Goal: Transaction & Acquisition: Purchase product/service

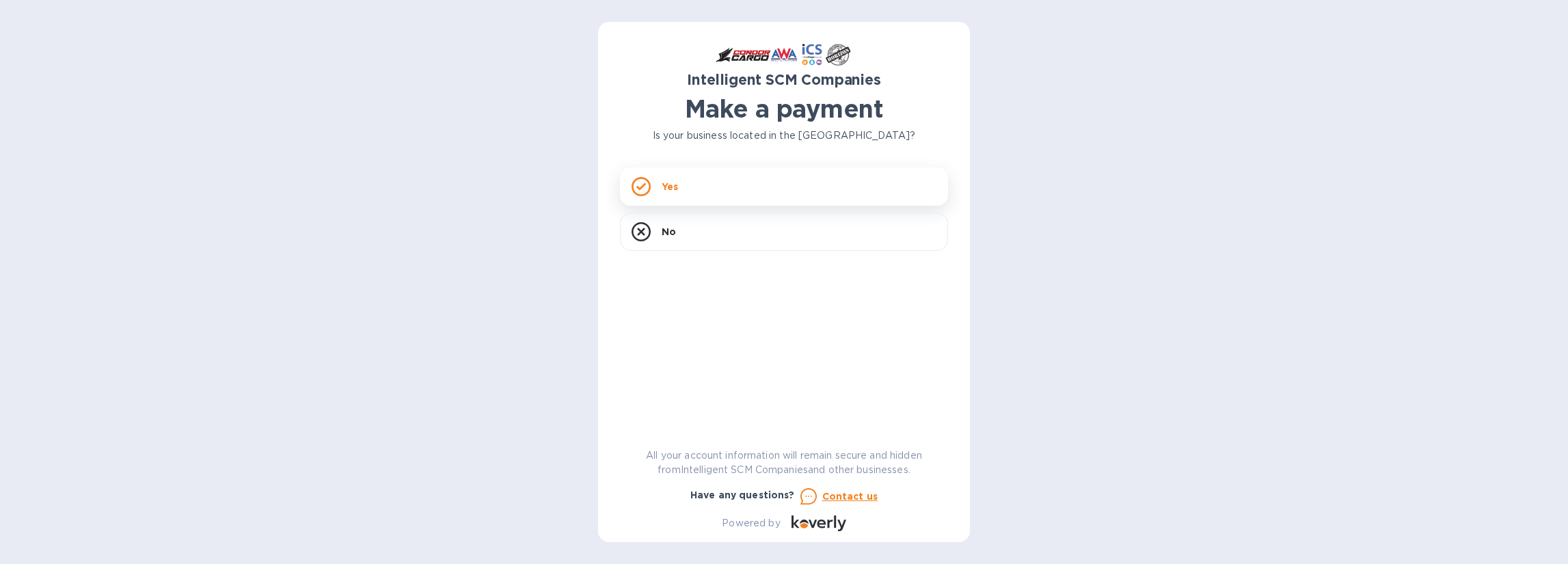
click at [746, 191] on div "Yes" at bounding box center [784, 186] width 328 height 38
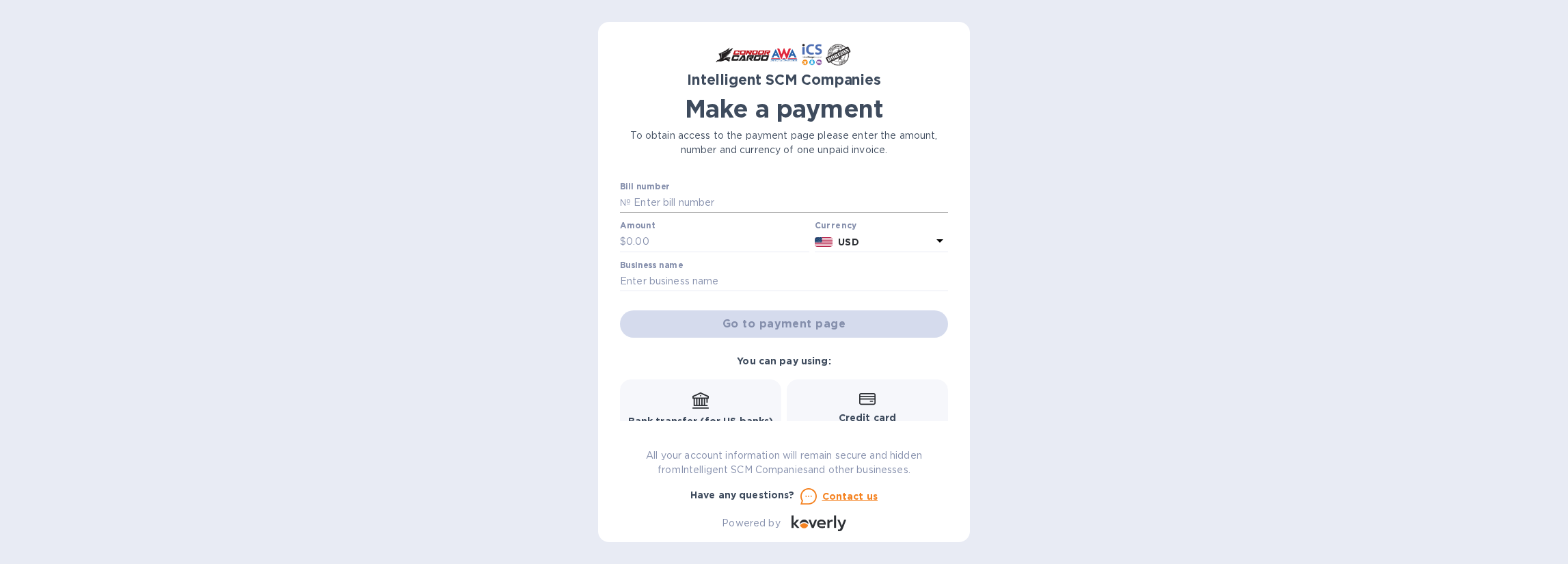
click at [695, 200] on input "text" at bounding box center [789, 202] width 317 height 20
paste input "S00517133"
type input "S00517133"
click at [689, 238] on input "text" at bounding box center [717, 241] width 183 height 20
click at [627, 201] on p "№" at bounding box center [626, 203] width 11 height 15
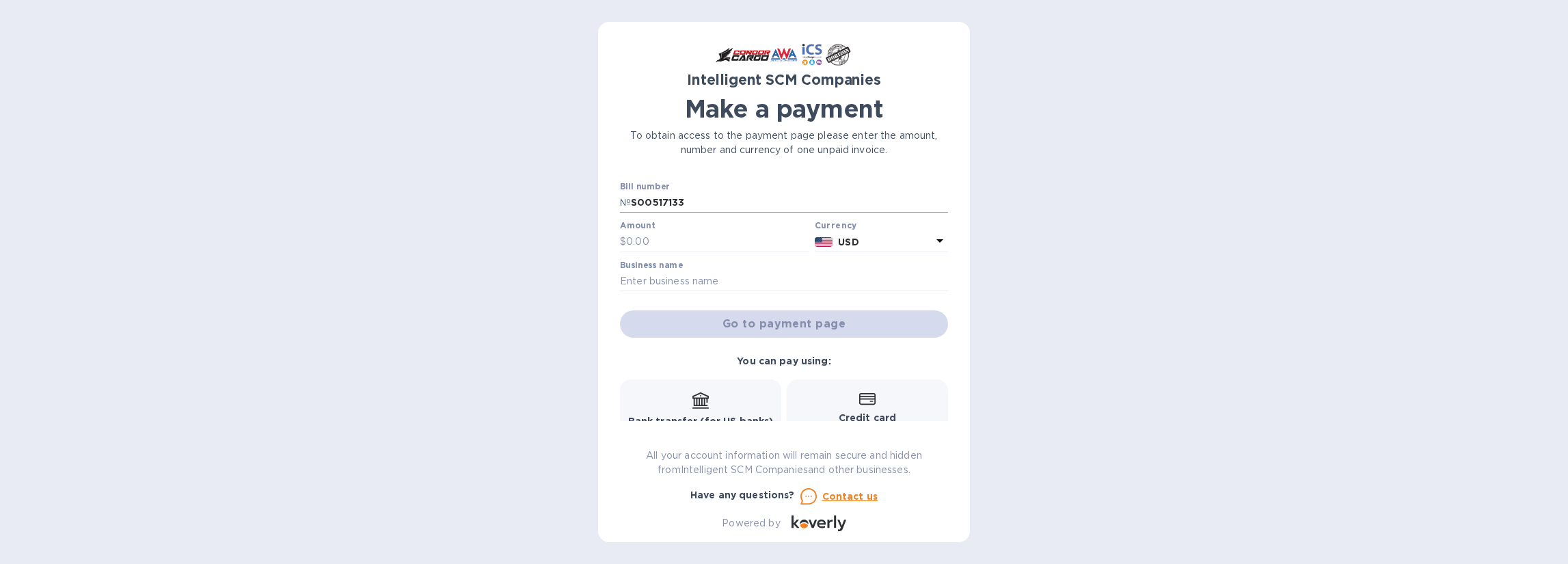
click at [630, 201] on p "№" at bounding box center [626, 203] width 11 height 15
click at [663, 247] on input "text" at bounding box center [717, 241] width 183 height 20
paste input "3,216.45"
type input "3,216.45"
click at [885, 280] on input "text" at bounding box center [784, 281] width 328 height 20
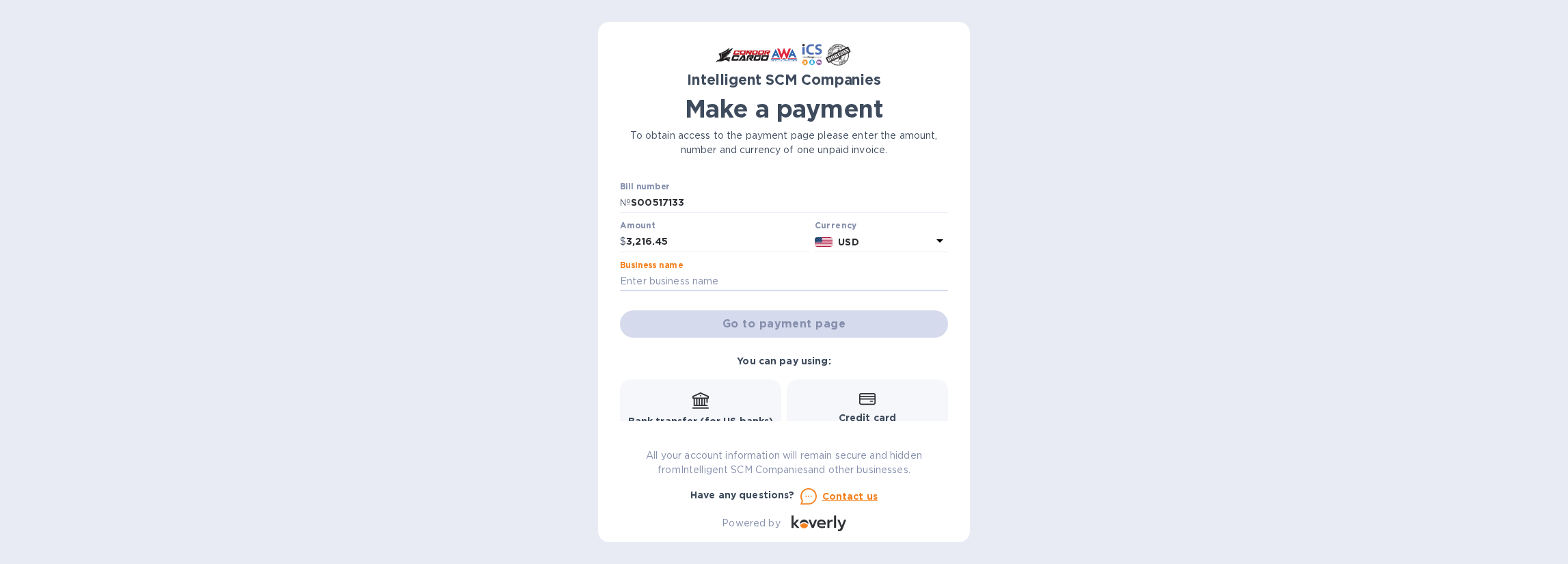
type input "Flexcargo USA, Inc."
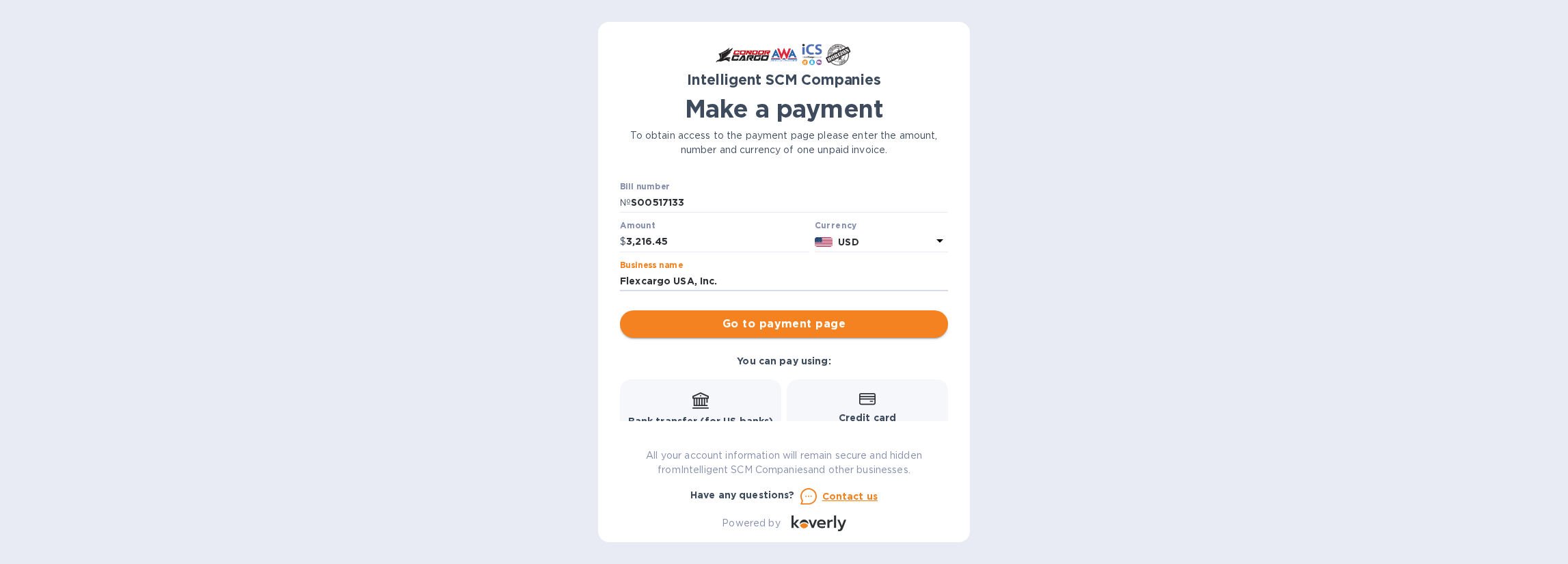
click at [813, 326] on span "Go to payment page" at bounding box center [784, 324] width 306 height 16
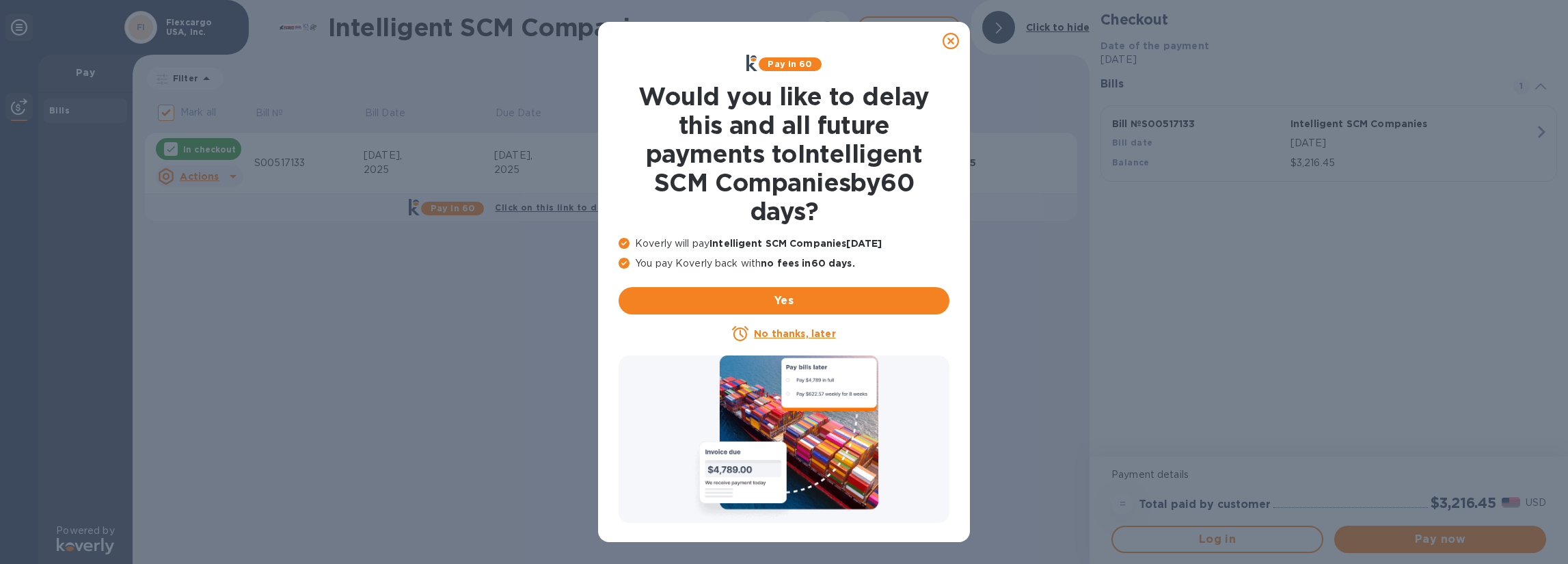
click at [789, 334] on u "No thanks, later" at bounding box center [794, 334] width 81 height 11
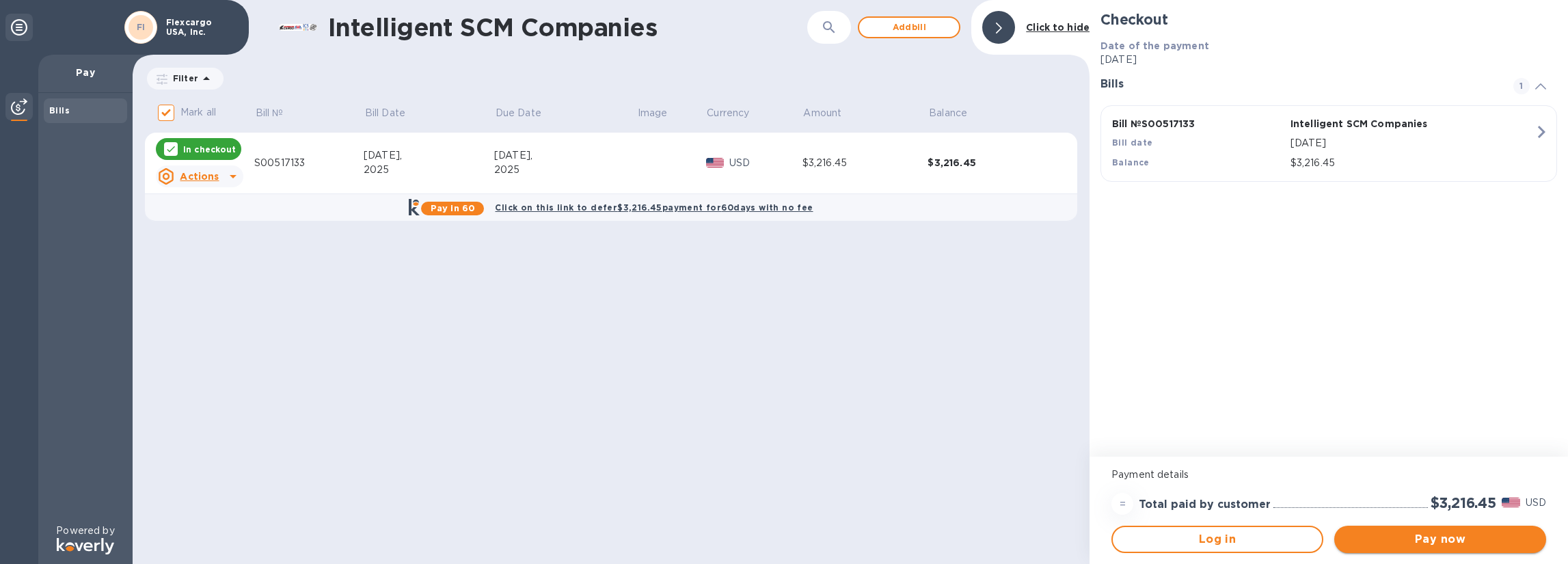
click at [1441, 541] on span "Pay now" at bounding box center [1441, 539] width 190 height 16
click at [1199, 537] on span "Log in" at bounding box center [1217, 539] width 187 height 16
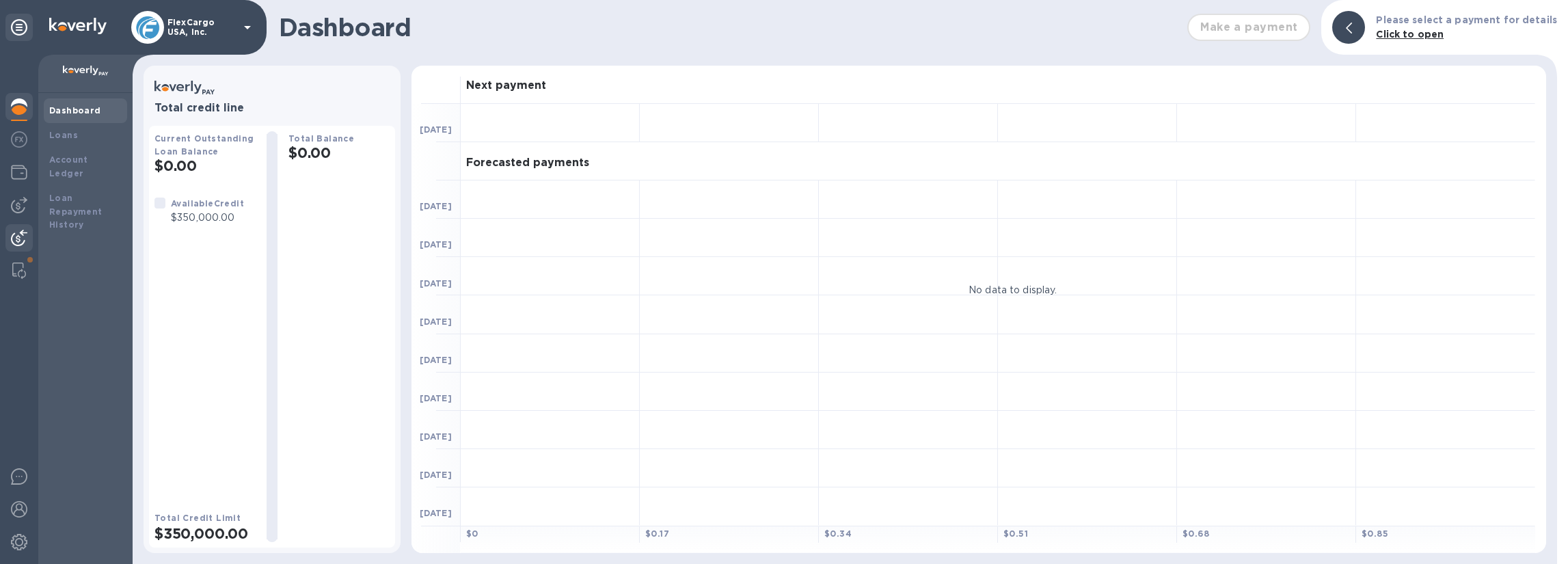
click at [18, 243] on img at bounding box center [19, 238] width 16 height 16
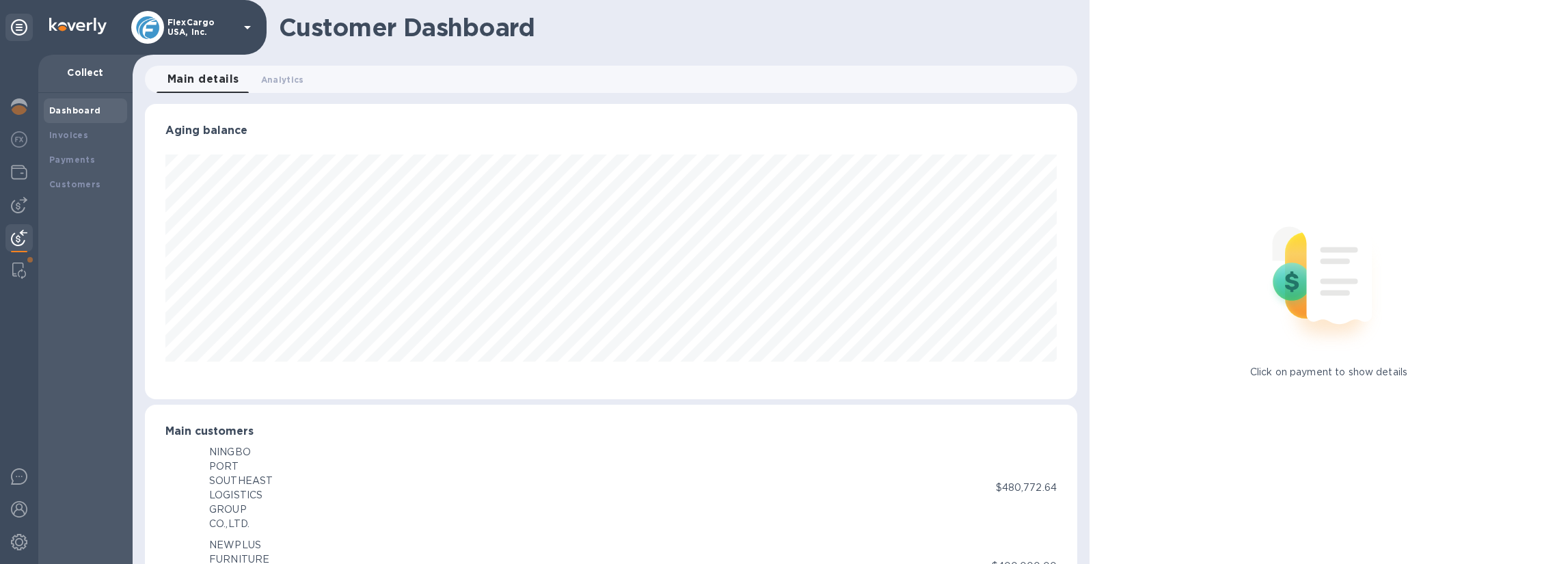
scroll to position [682929, 682684]
click at [16, 203] on img at bounding box center [19, 205] width 16 height 16
click at [71, 139] on span "Bills" at bounding box center [85, 135] width 73 height 14
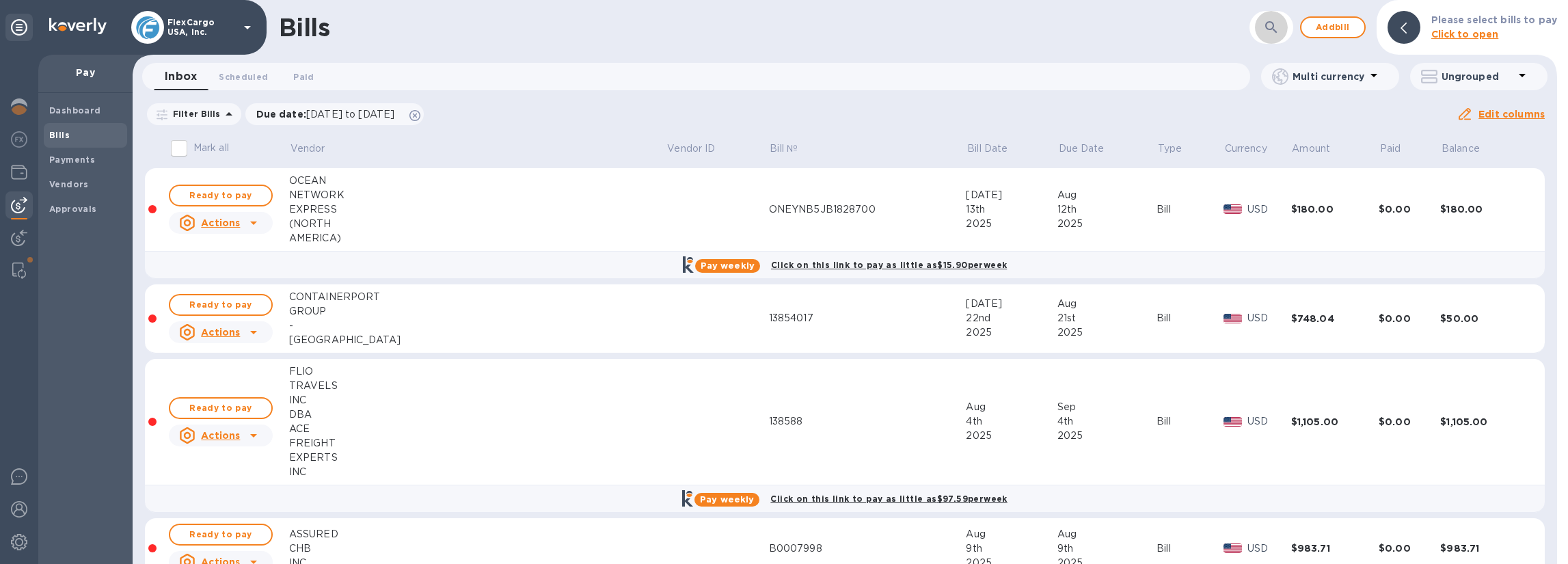
click at [1279, 27] on icon "button" at bounding box center [1271, 27] width 16 height 16
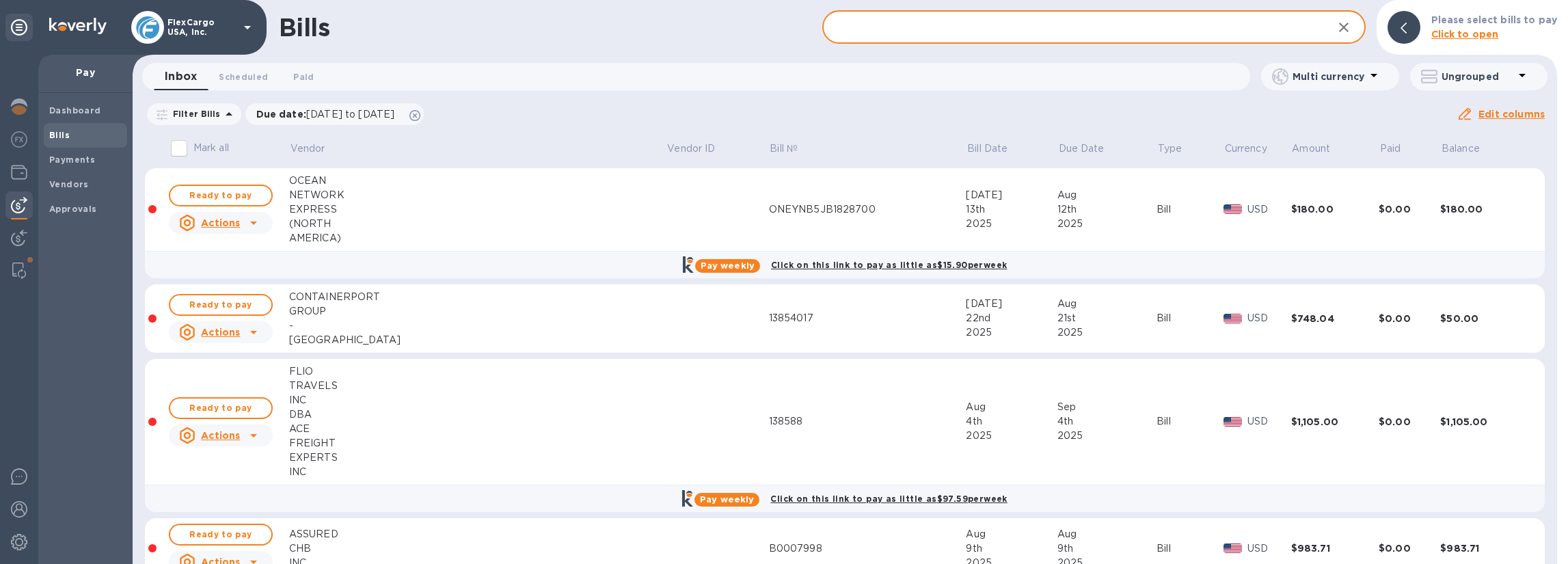
paste input "S00517133"
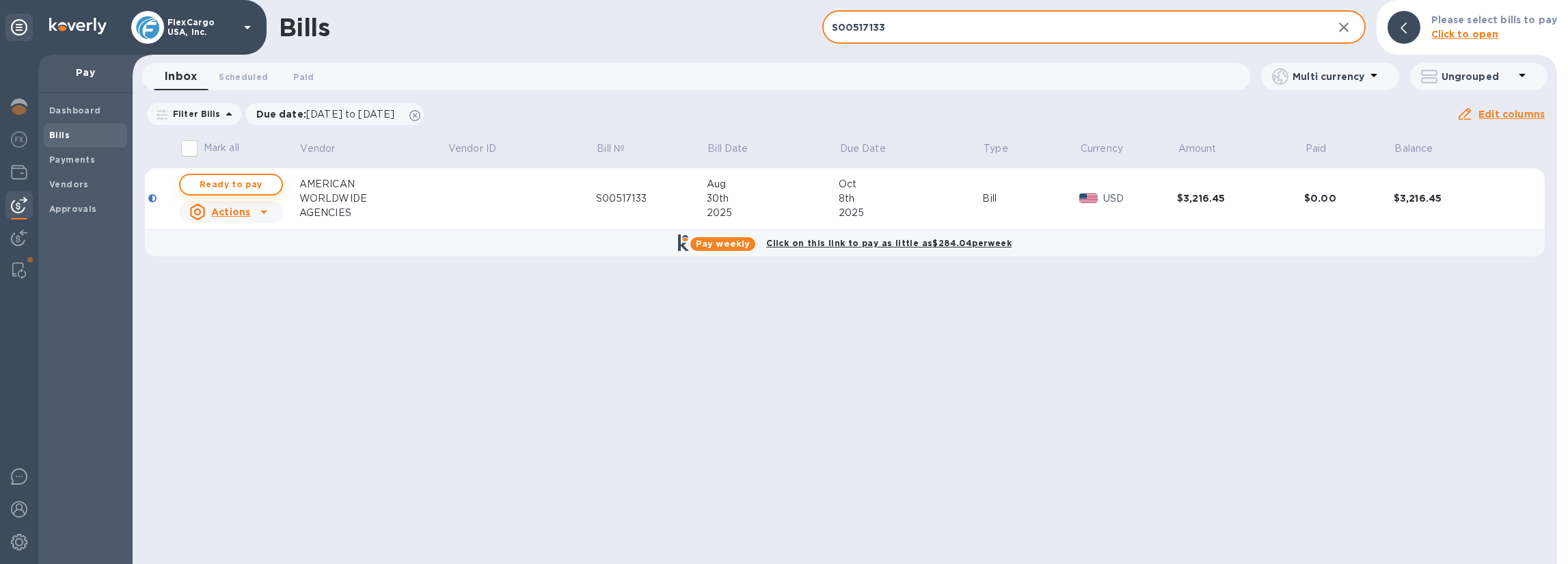
type input "S00517133"
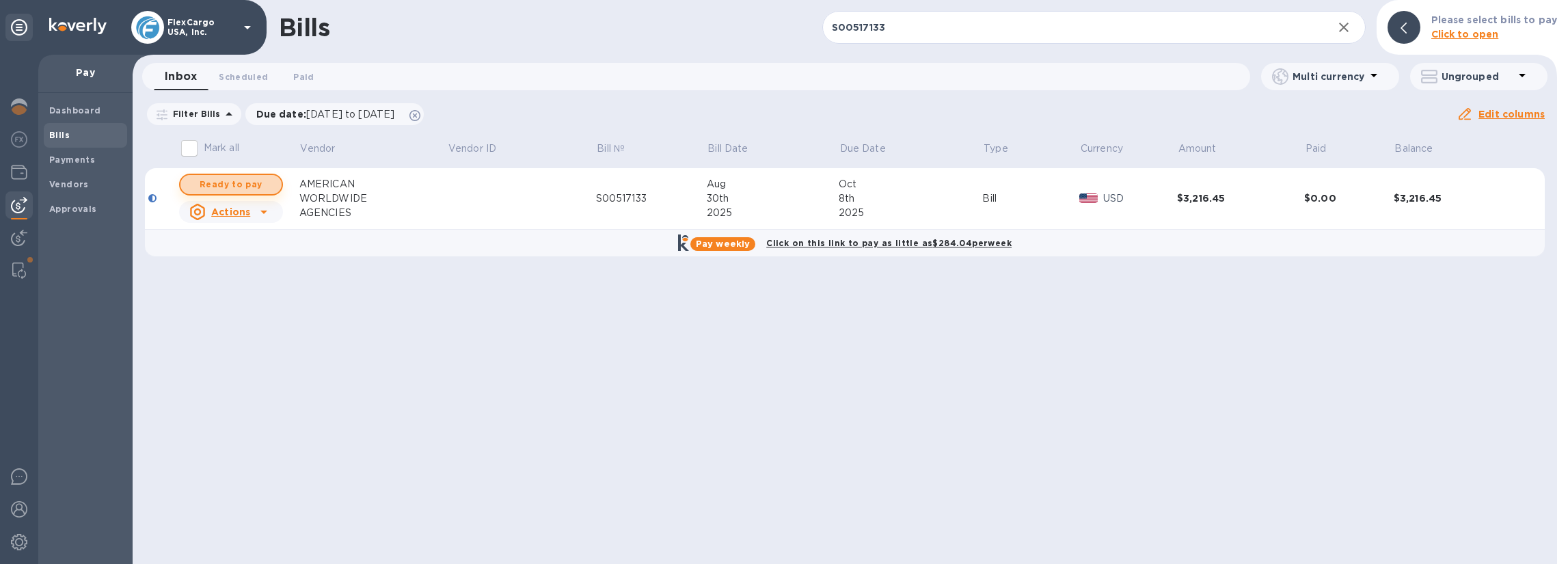
click at [219, 184] on span "Ready to pay" at bounding box center [231, 185] width 79 height 16
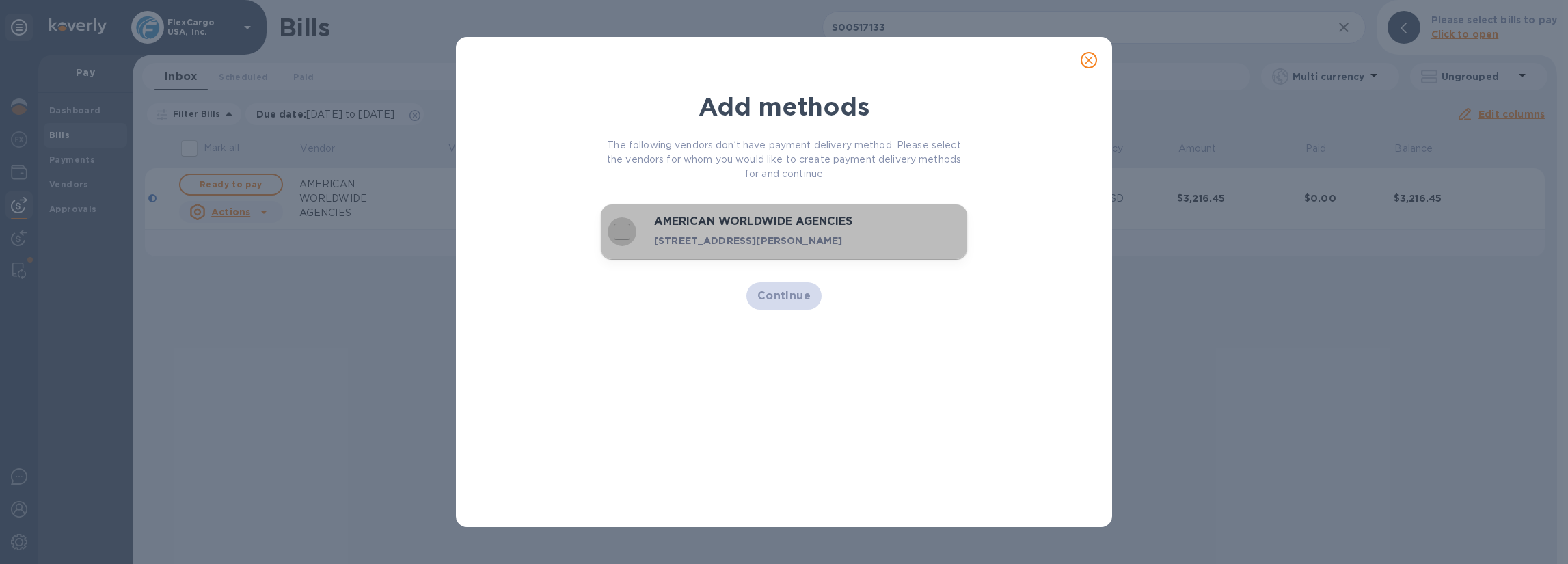
click at [622, 237] on input "decorative checkbox" at bounding box center [622, 232] width 29 height 29
checkbox input "true"
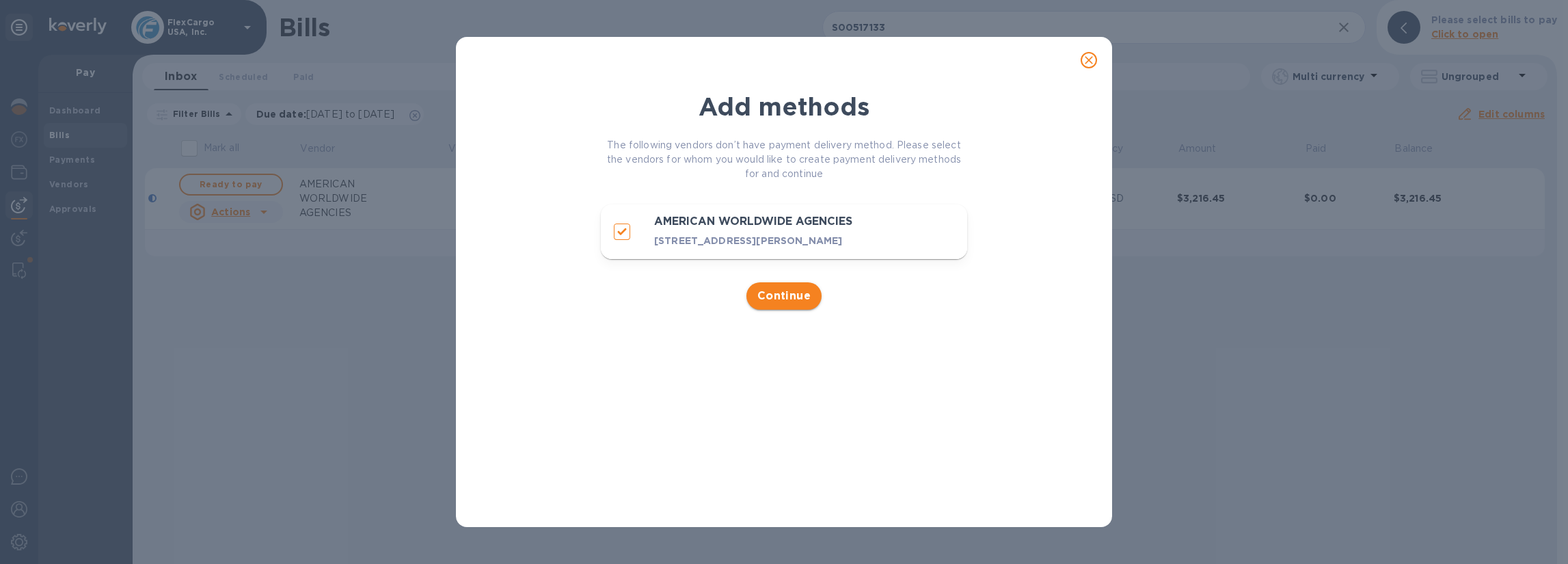
click at [781, 304] on span "Continue" at bounding box center [784, 296] width 54 height 16
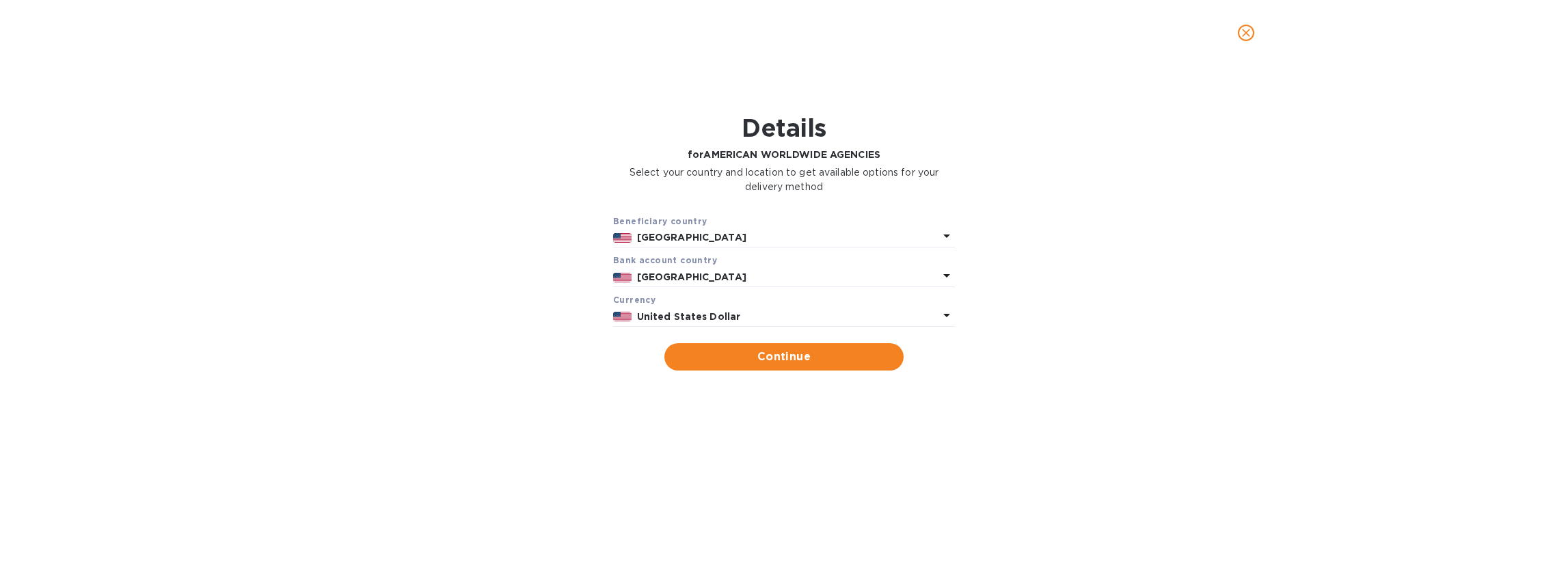
click at [714, 231] on p "United States" at bounding box center [788, 238] width 302 height 15
click at [1122, 168] on div "Details for AMERICAN WORLDWIDE AGENCIES Select your country and location to get…" at bounding box center [784, 156] width 1533 height 101
click at [776, 357] on span "Continue" at bounding box center [784, 356] width 218 height 16
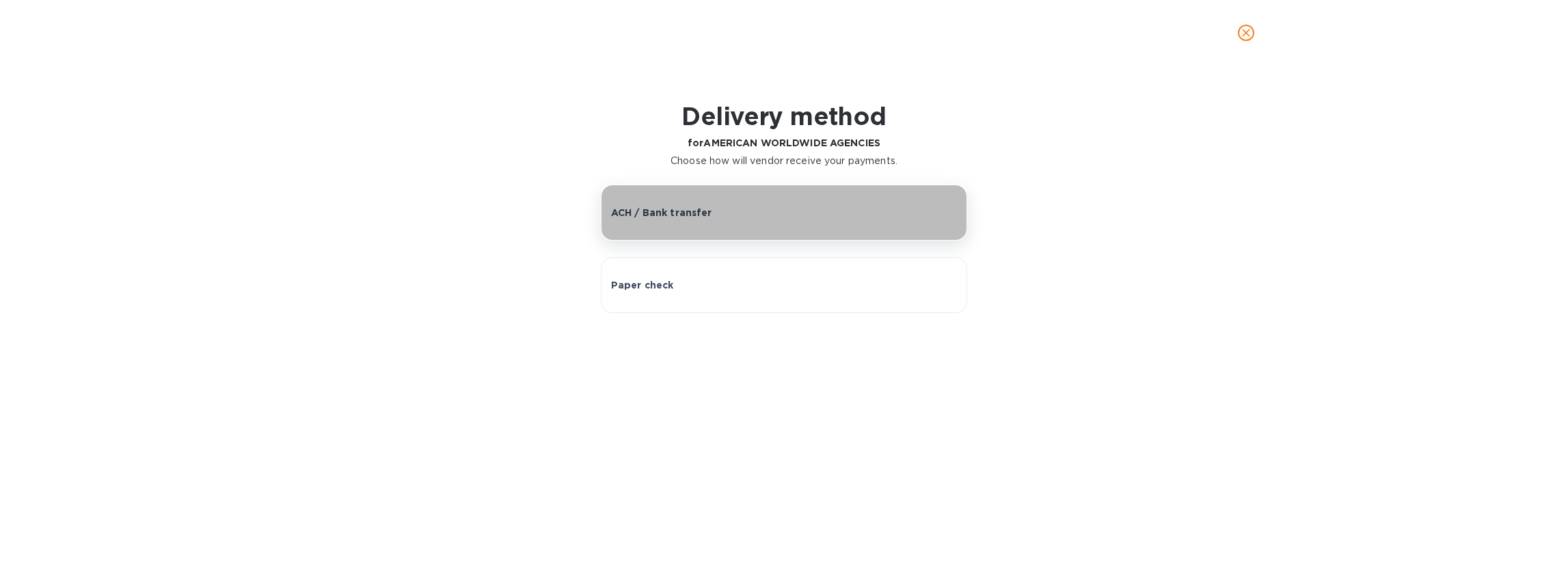
click at [734, 221] on button "ACH / Bank transfer" at bounding box center [784, 213] width 367 height 56
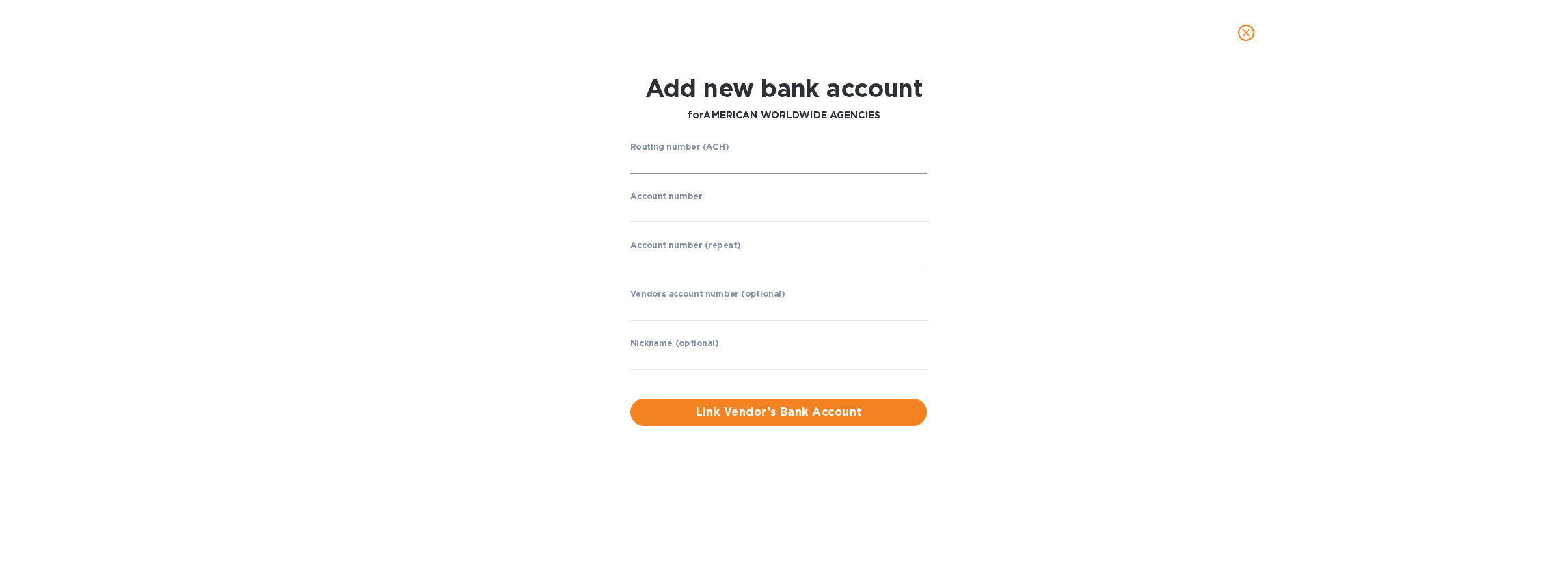
click at [738, 154] on input "string" at bounding box center [779, 163] width 297 height 20
click at [1109, 175] on div "Routing number (ACH) ​ Account number ​ Account number (repeat) ​ Vendors accou…" at bounding box center [784, 284] width 1022 height 300
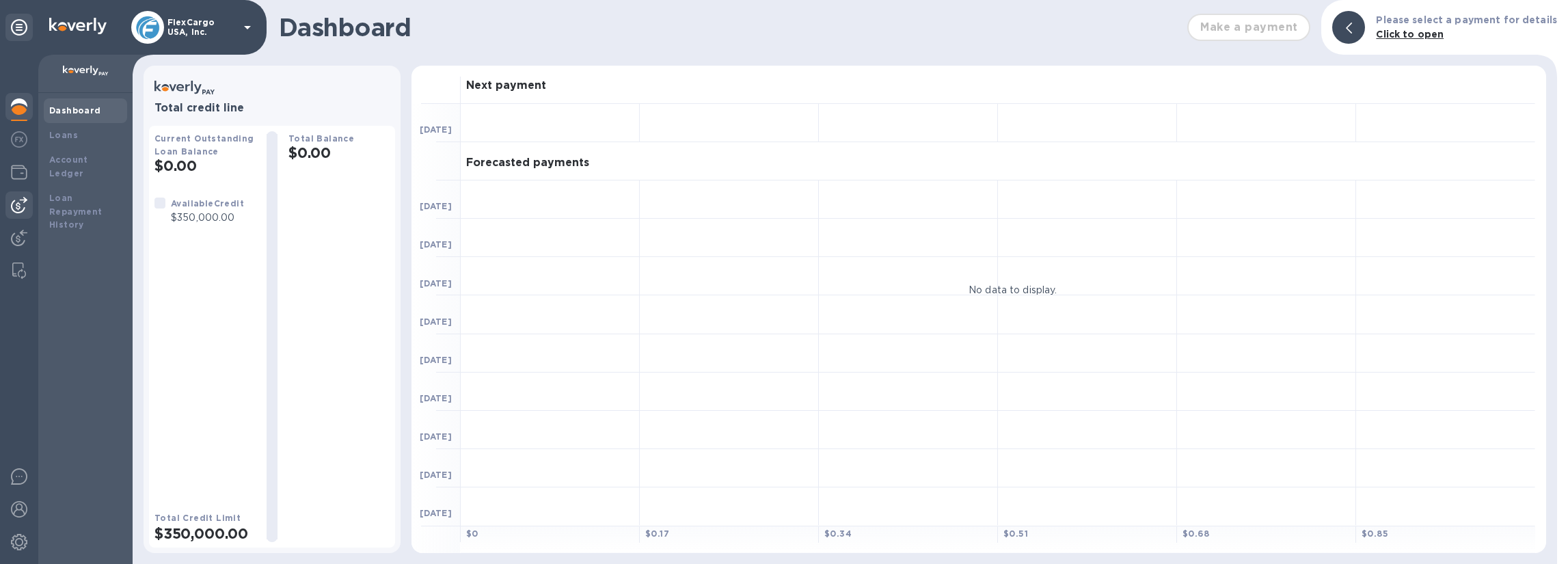
click at [22, 203] on img at bounding box center [19, 205] width 16 height 16
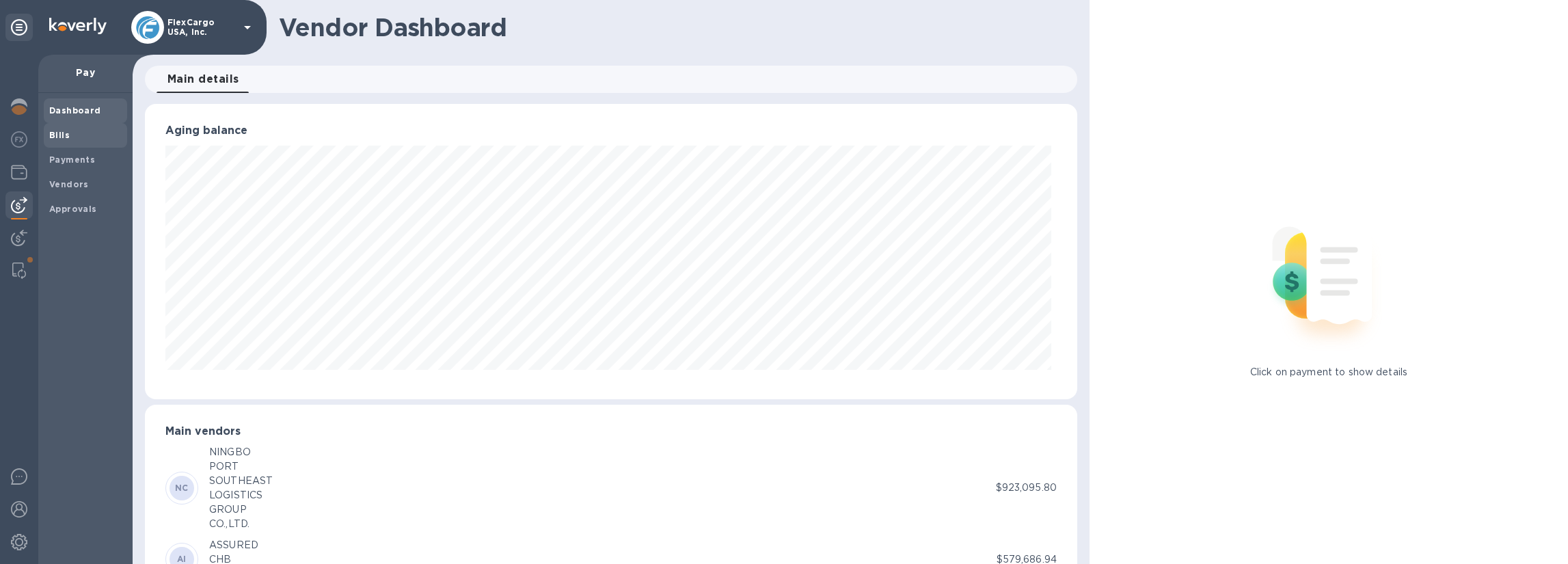
scroll to position [682929, 682684]
click at [64, 159] on b "Payments" at bounding box center [72, 160] width 46 height 10
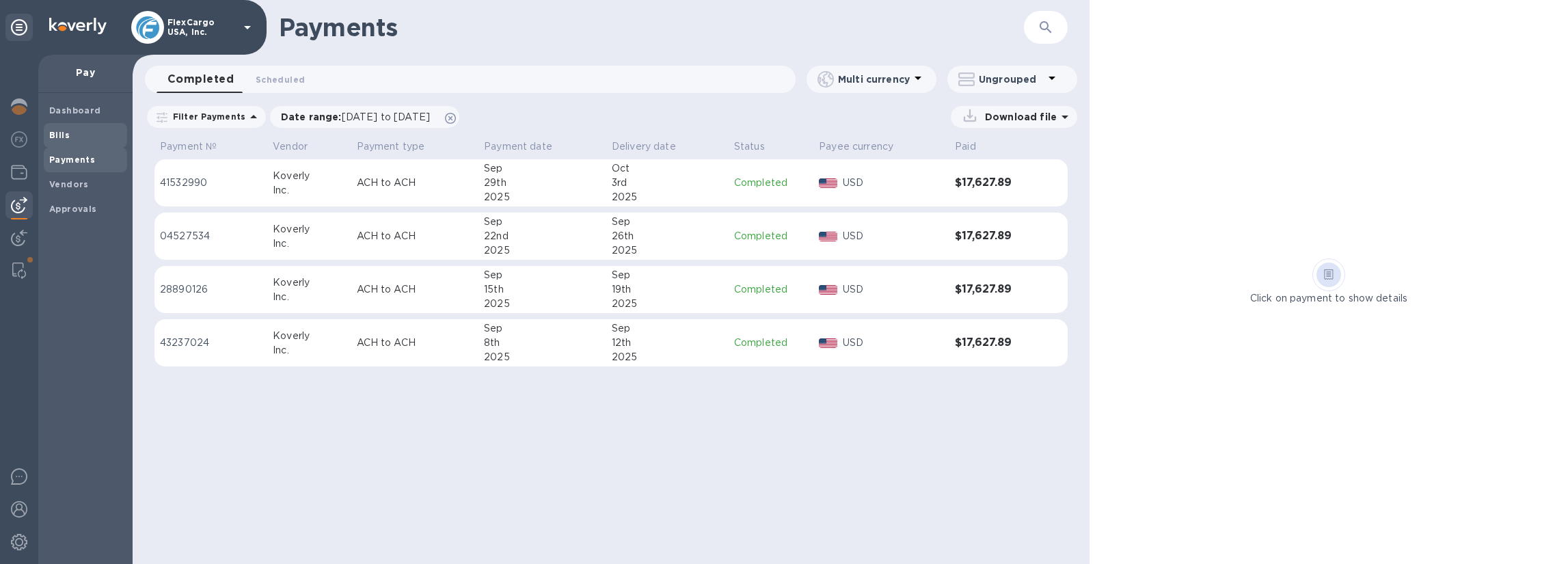
click at [69, 134] on span "Bills" at bounding box center [85, 135] width 73 height 14
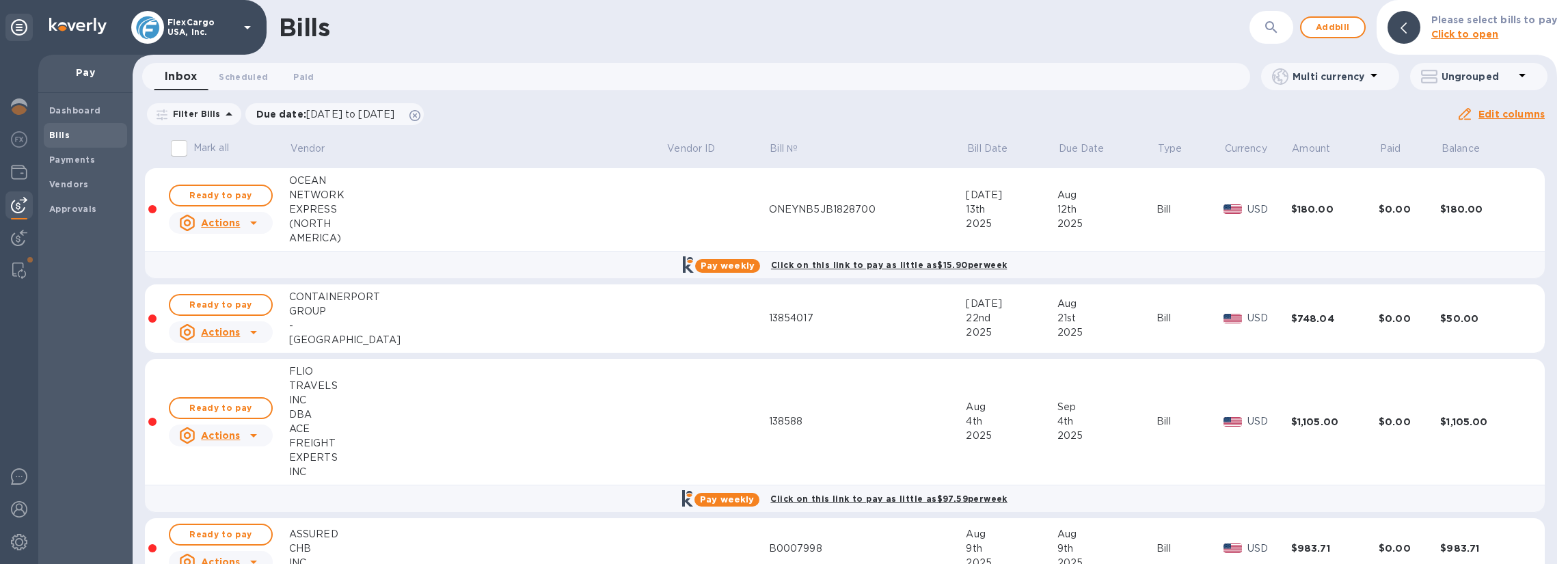
click at [1272, 24] on icon "button" at bounding box center [1271, 27] width 16 height 16
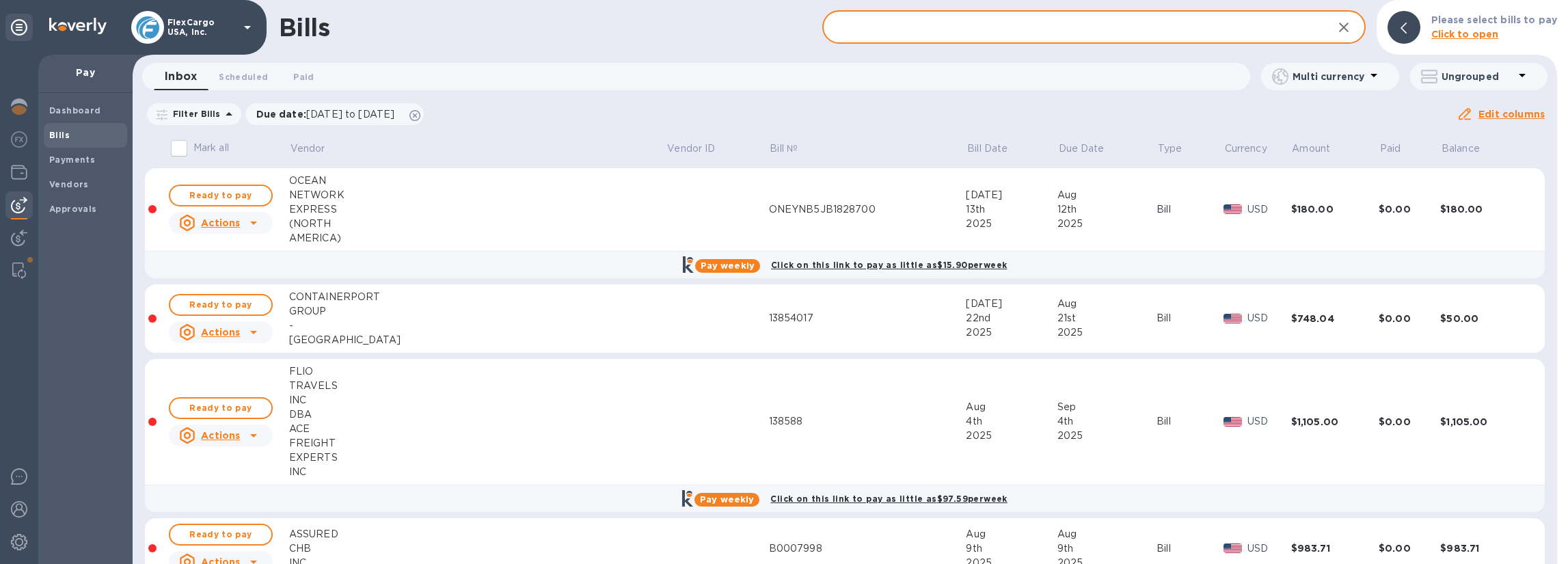
paste input "S00517133"
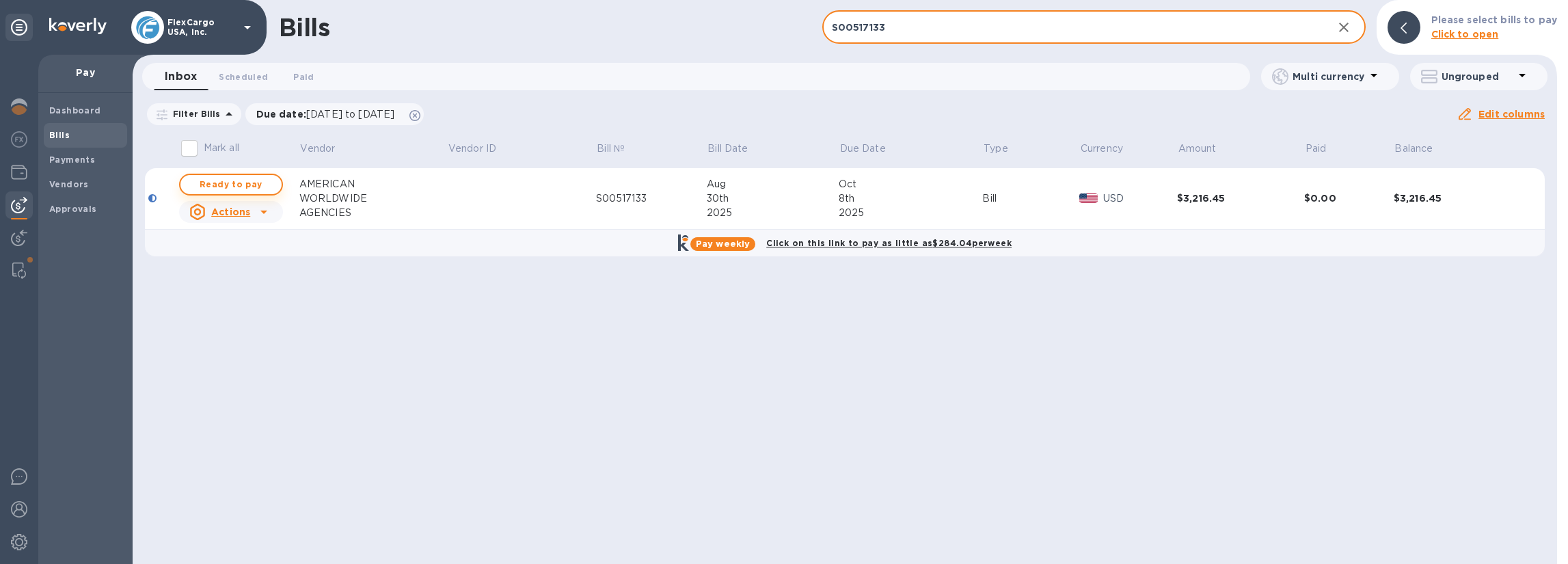
type input "S00517133"
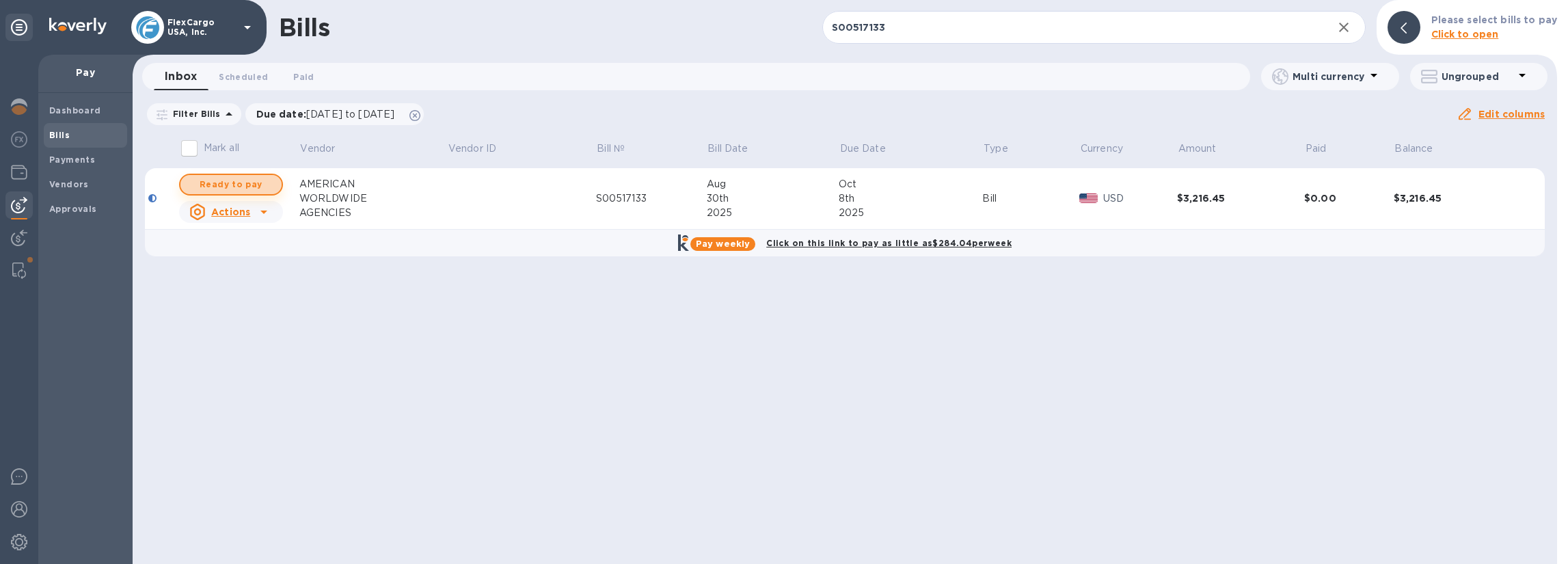
click at [256, 187] on span "Ready to pay" at bounding box center [231, 185] width 79 height 16
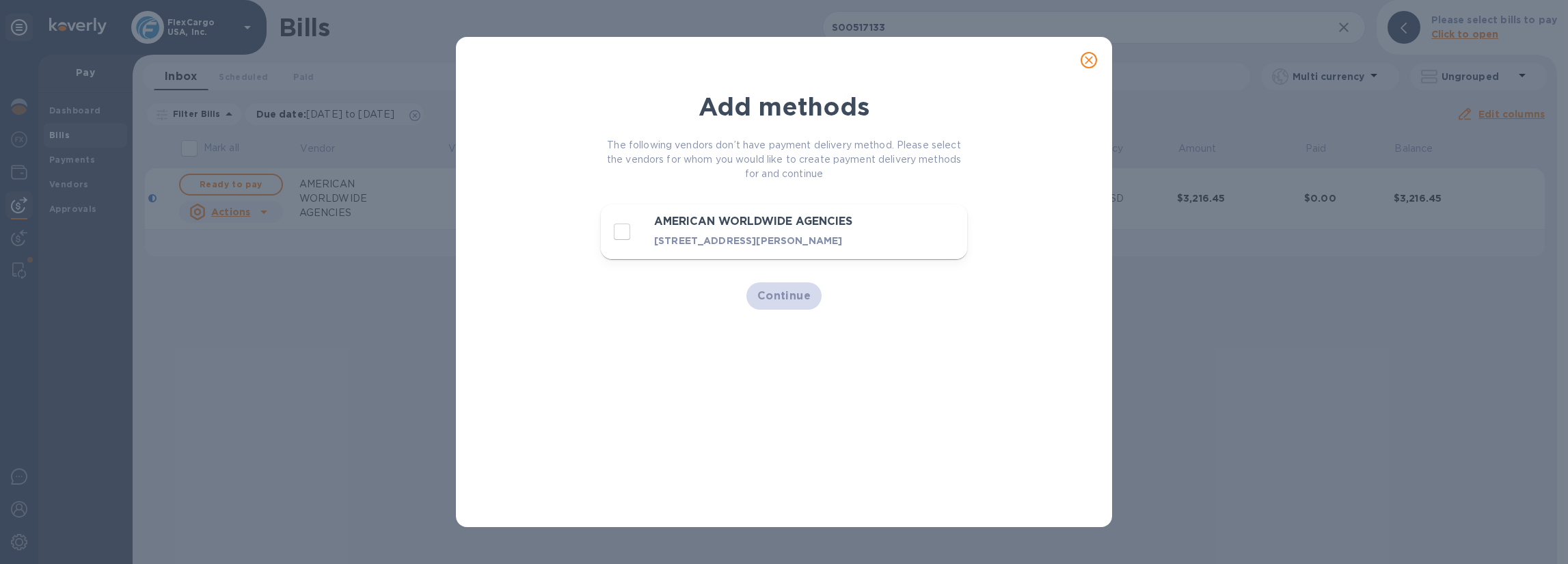
click at [625, 236] on input "decorative checkbox" at bounding box center [622, 232] width 29 height 29
checkbox input "true"
click at [784, 304] on span "Continue" at bounding box center [784, 296] width 54 height 16
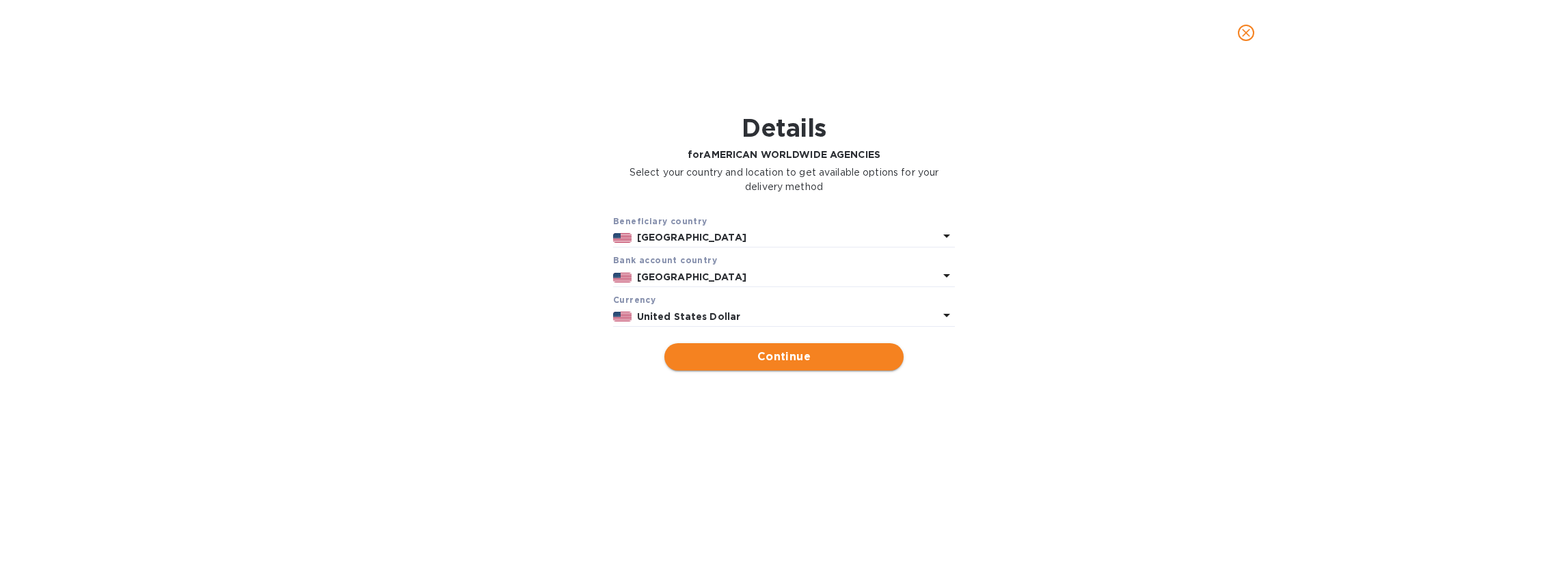
click at [789, 358] on span "Continue" at bounding box center [784, 356] width 218 height 16
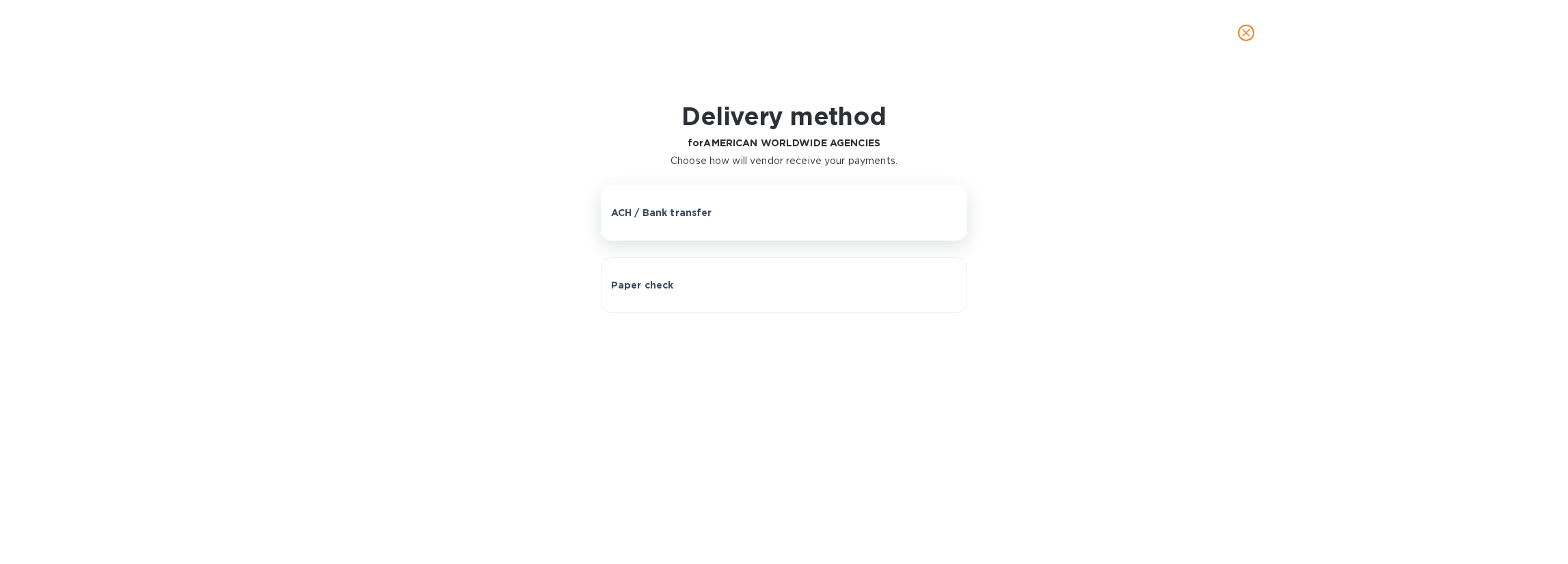
click at [704, 215] on p "ACH / Bank transfer" at bounding box center [662, 212] width 102 height 14
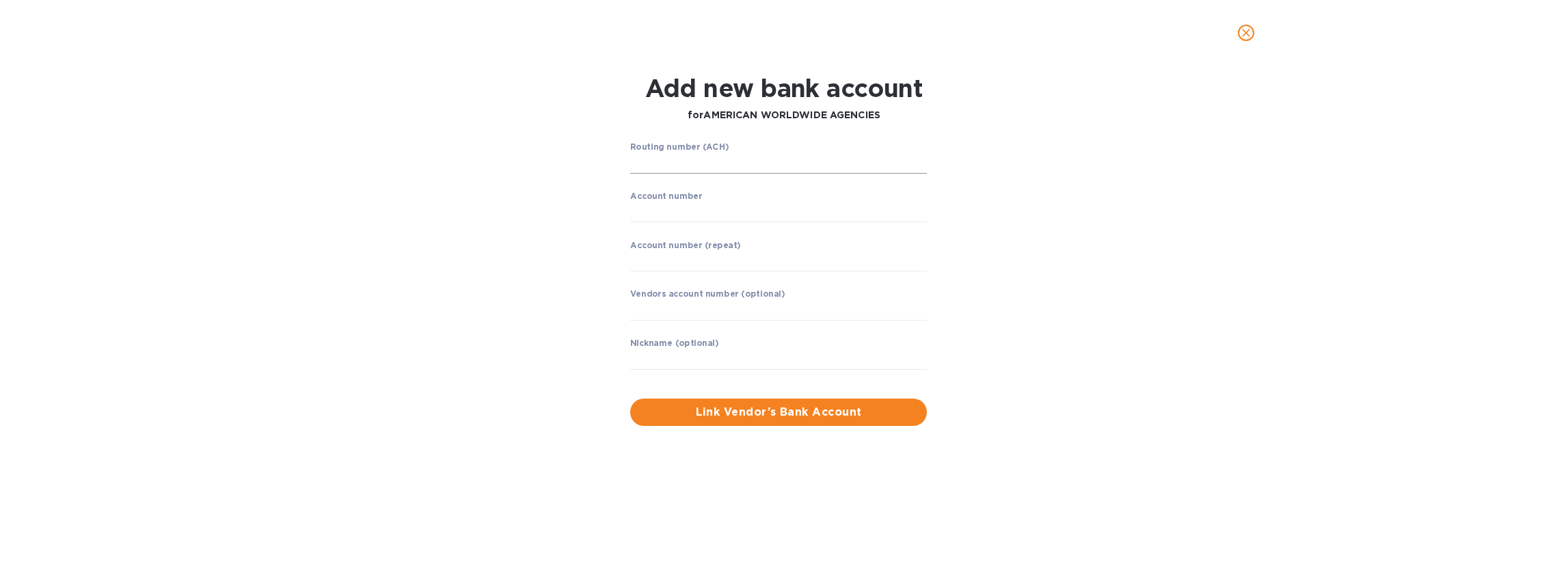
click at [704, 166] on input "string" at bounding box center [779, 163] width 297 height 20
click at [670, 267] on input "string" at bounding box center [779, 261] width 297 height 20
click at [663, 307] on input "text" at bounding box center [779, 309] width 297 height 20
click at [649, 360] on input "text" at bounding box center [779, 359] width 297 height 20
click at [659, 158] on input "string" at bounding box center [779, 163] width 297 height 20
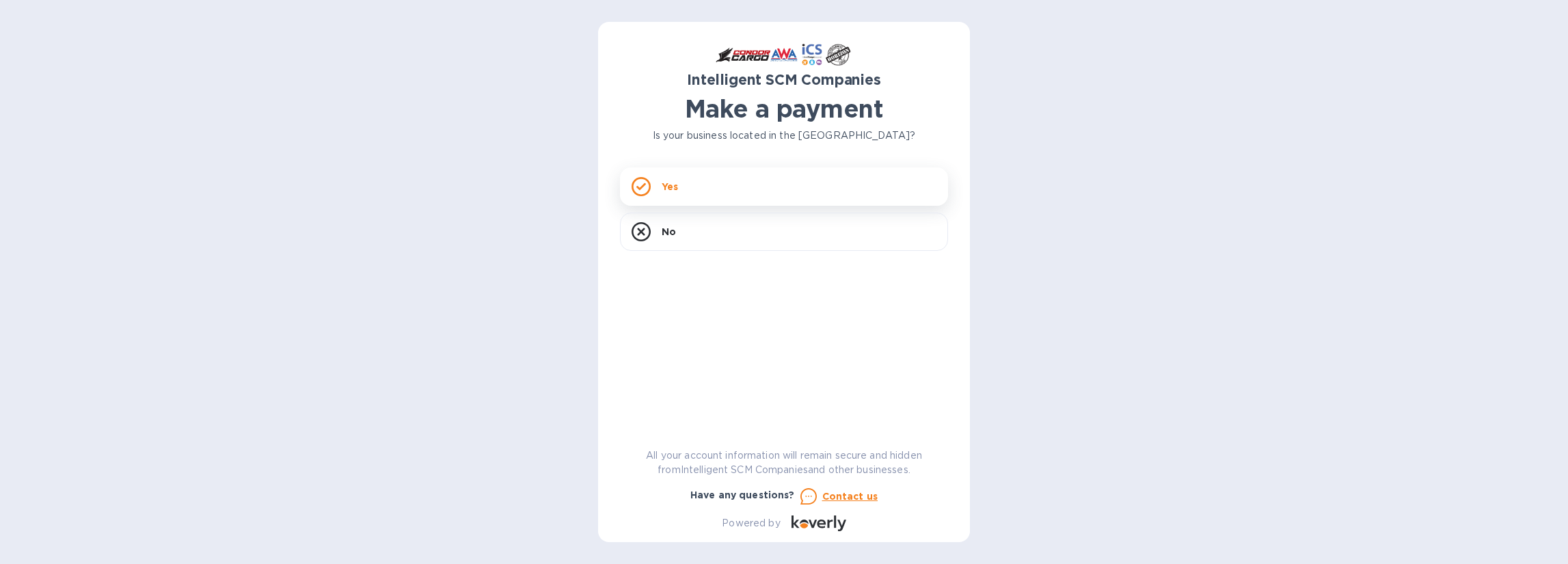
click at [742, 188] on div "Yes" at bounding box center [784, 186] width 328 height 38
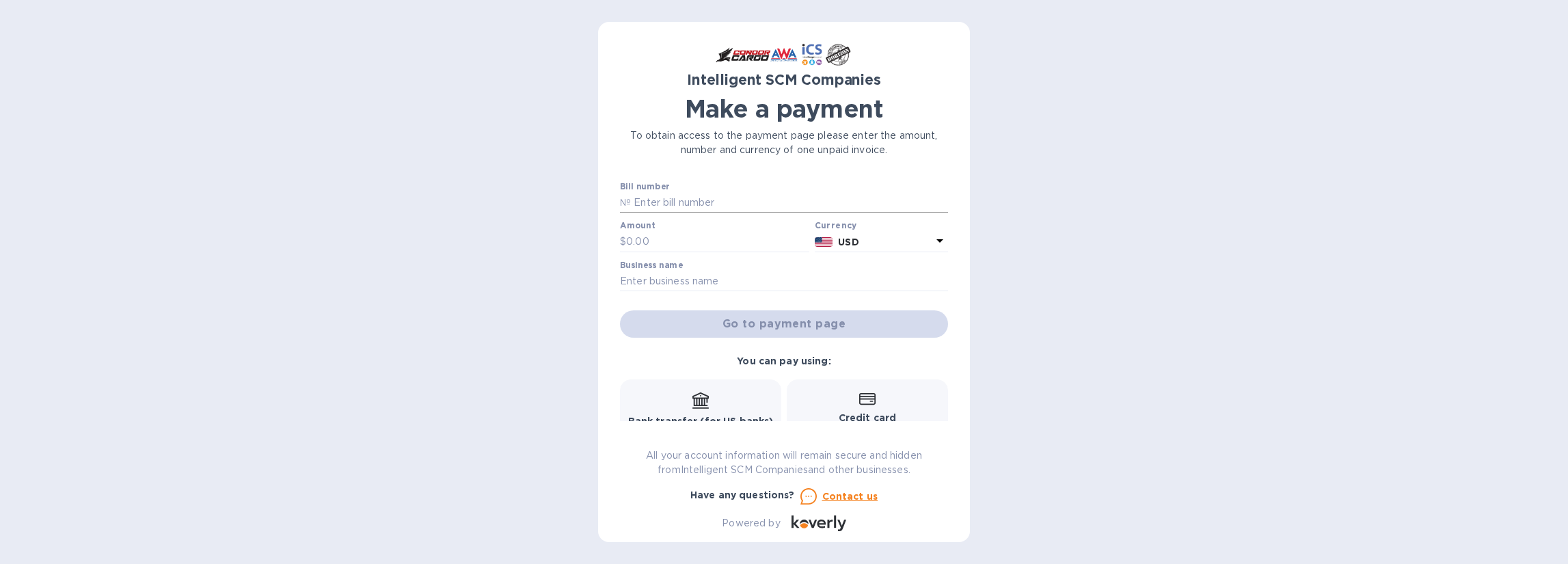
click at [678, 201] on input "text" at bounding box center [789, 202] width 317 height 20
paste input "S00517133"
type input "S00517133"
click at [659, 238] on input "text" at bounding box center [717, 241] width 183 height 20
paste input "3,216.45"
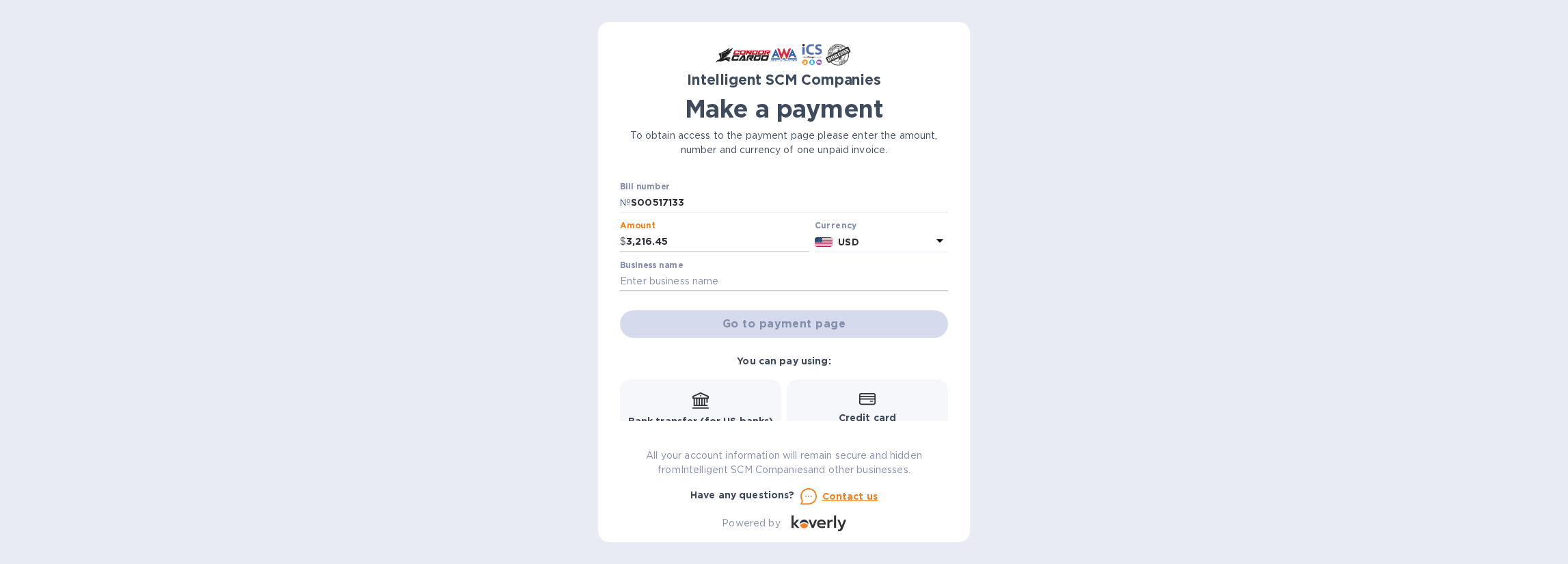
type input "3,216.45"
click at [659, 280] on input "text" at bounding box center [784, 281] width 328 height 20
type input "Flexcargo USA, Inc."
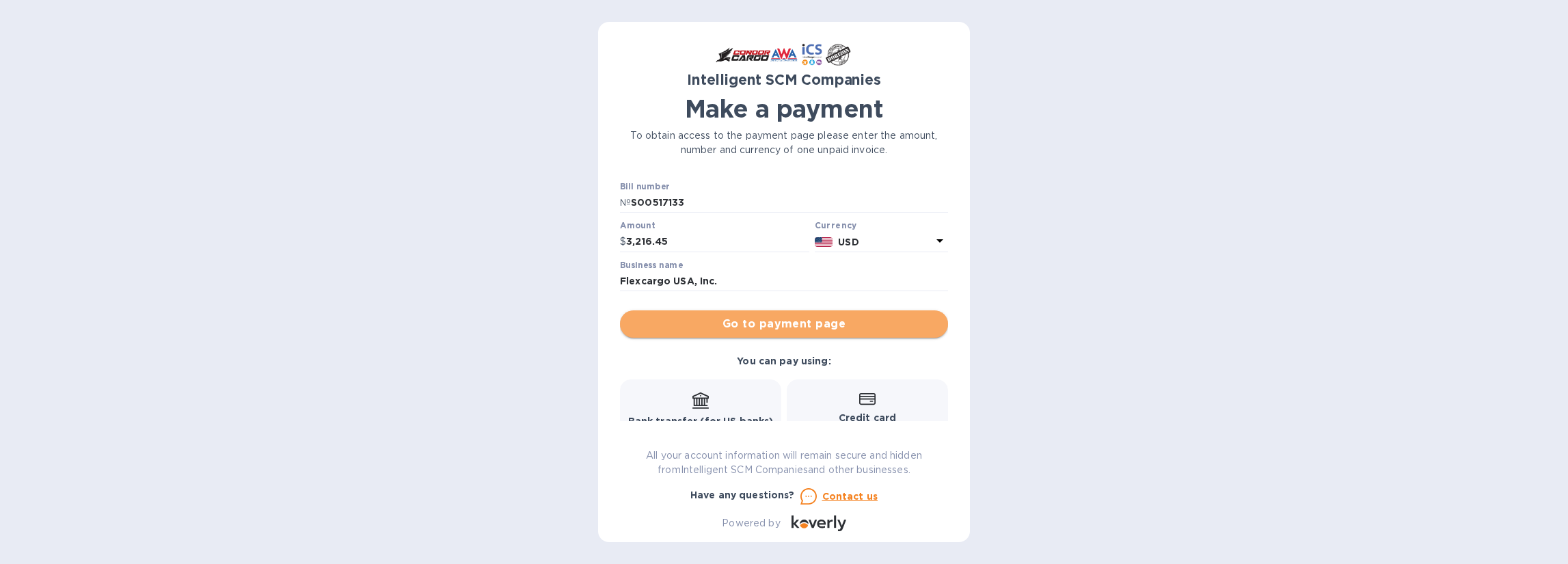
click at [785, 322] on span "Go to payment page" at bounding box center [784, 324] width 306 height 16
